Goal: Find specific page/section: Find specific page/section

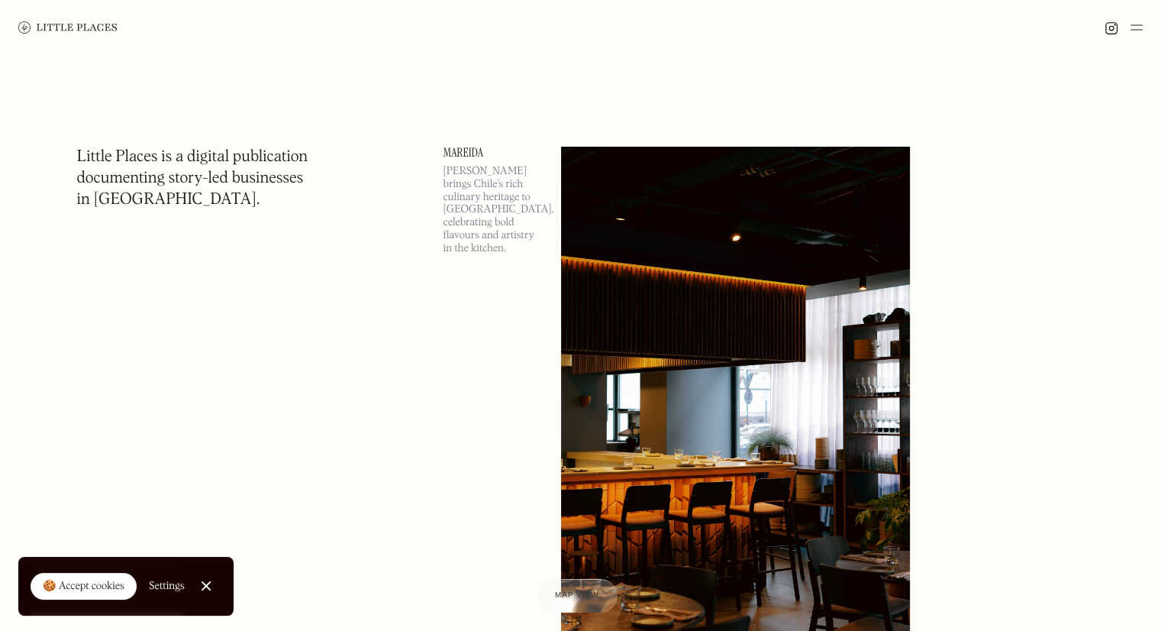
click at [1136, 29] on img at bounding box center [1137, 27] width 12 height 18
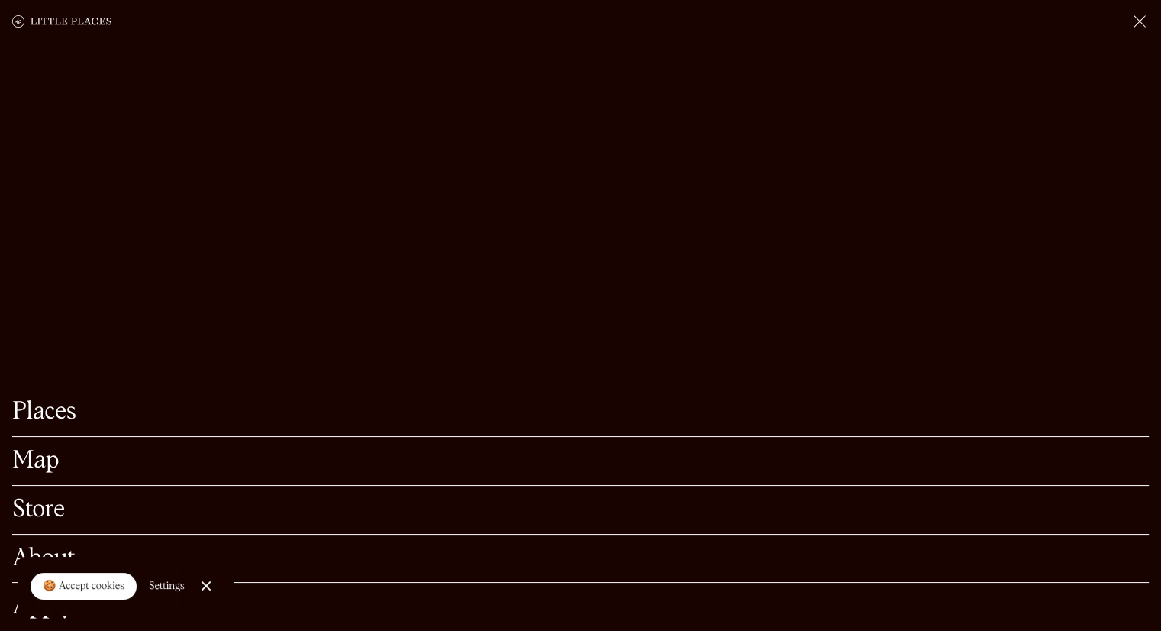
click at [27, 449] on link "Map" at bounding box center [580, 461] width 1137 height 24
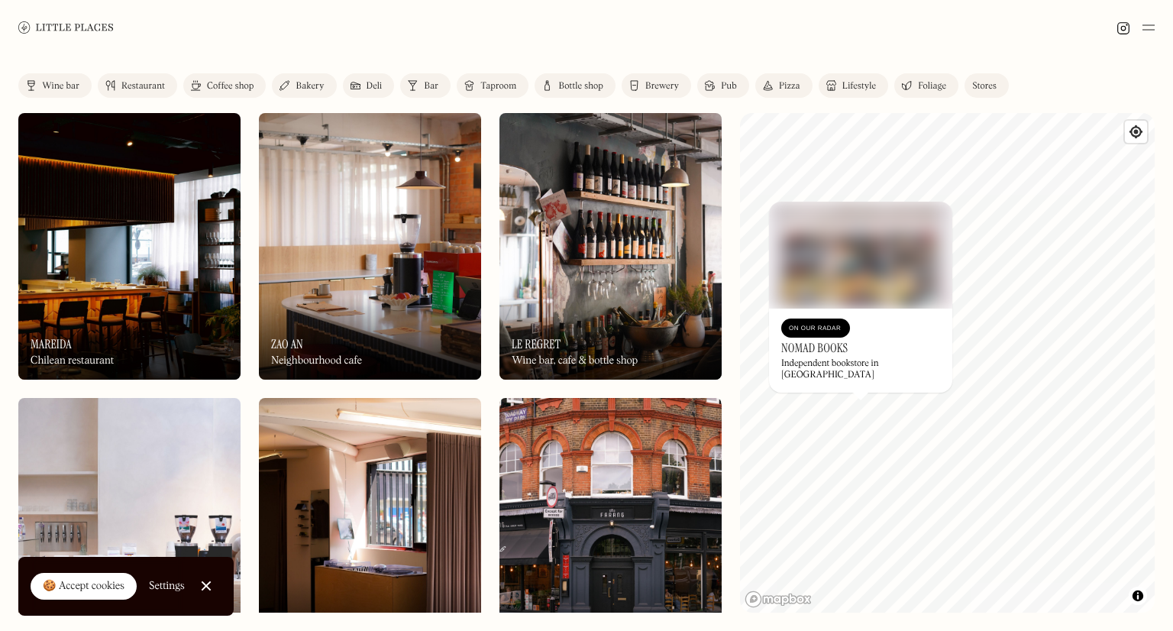
click at [814, 355] on h3 "Nomad Books" at bounding box center [814, 348] width 66 height 15
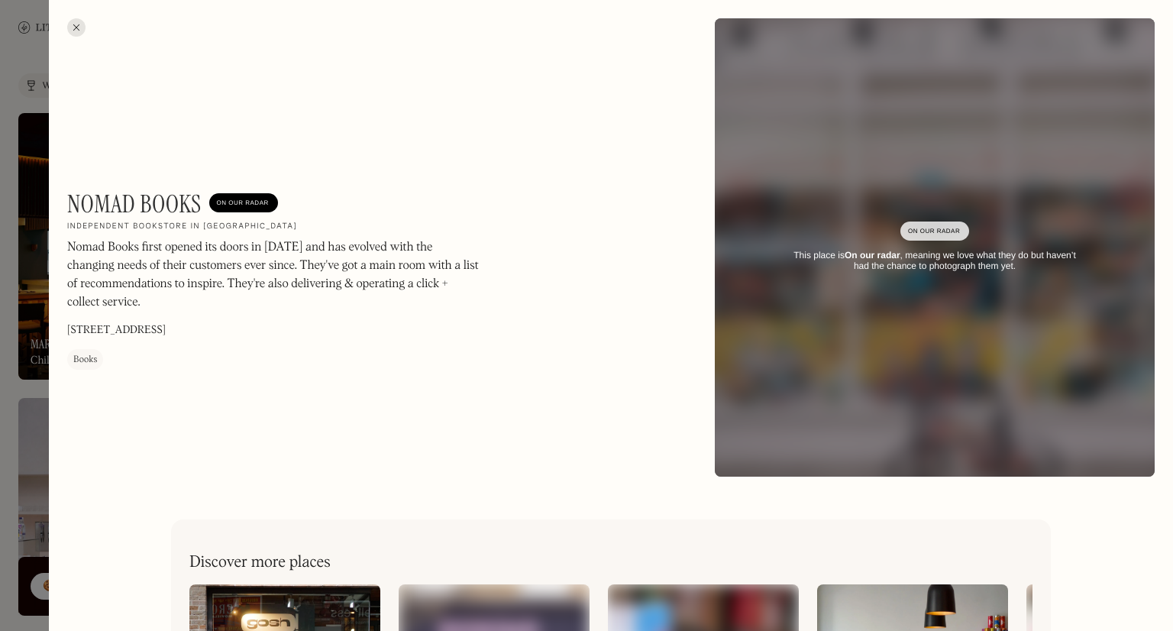
click at [115, 199] on h1 "Nomad Books" at bounding box center [134, 203] width 134 height 29
copy h1 "Nomad Books"
click at [132, 204] on h1 "Nomad Books" at bounding box center [134, 203] width 134 height 29
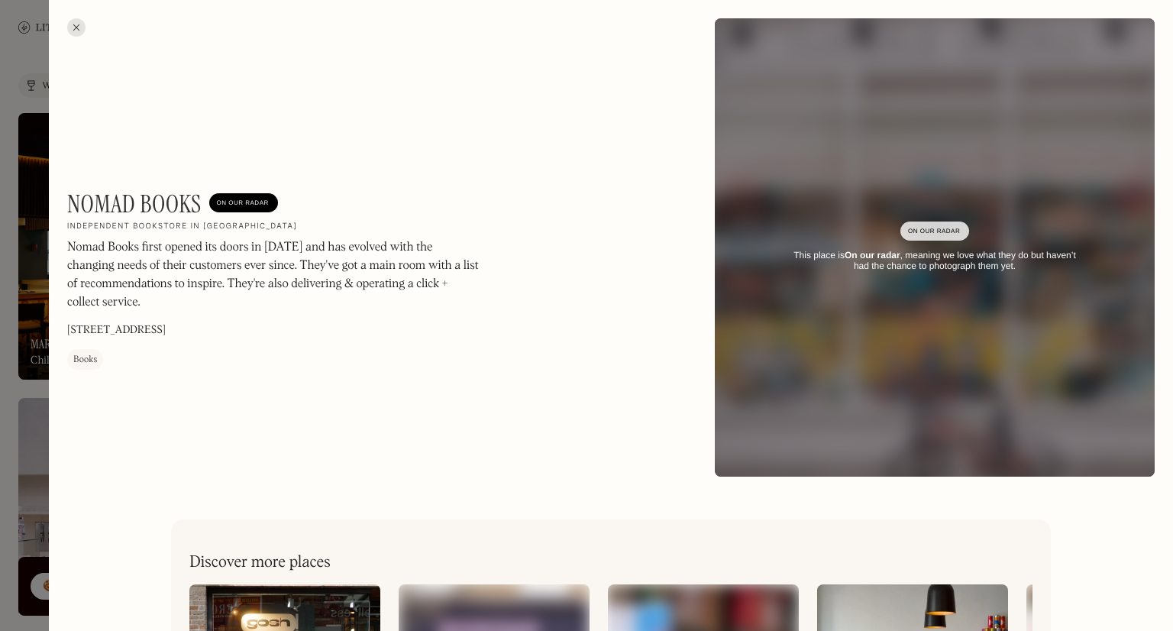
click at [79, 34] on div at bounding box center [76, 27] width 18 height 18
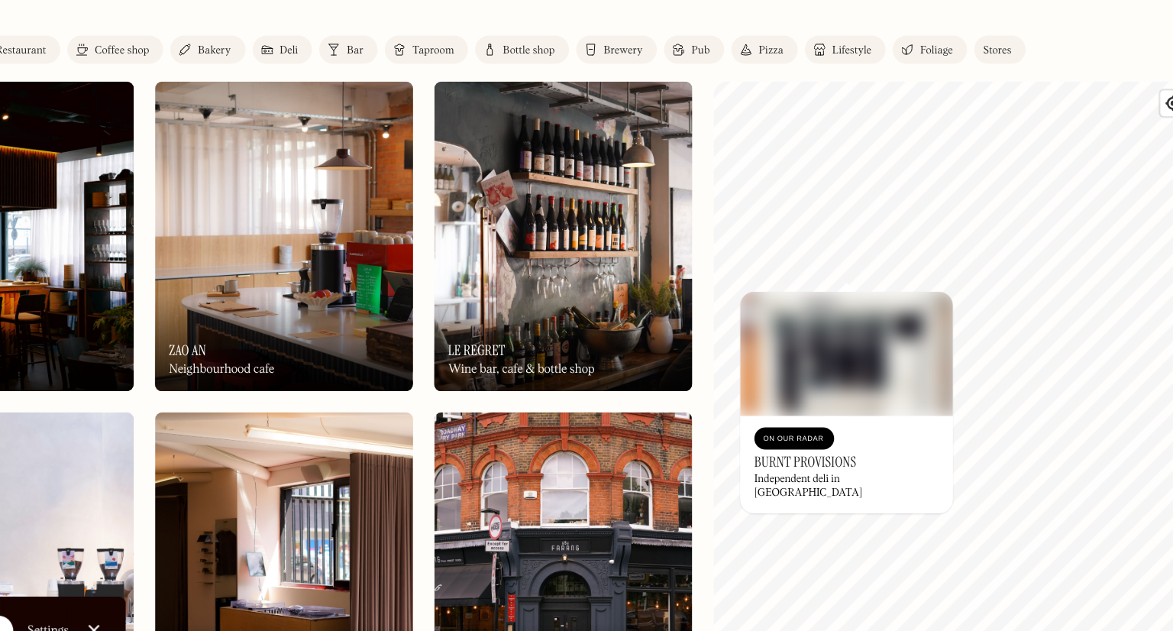
click at [731, 320] on div "Label Wine bar Restaurant Coffee shop Bakery Deli Bar Taproom Bottle shop Brewe…" at bounding box center [586, 343] width 1173 height 576
